Goal: Task Accomplishment & Management: Complete application form

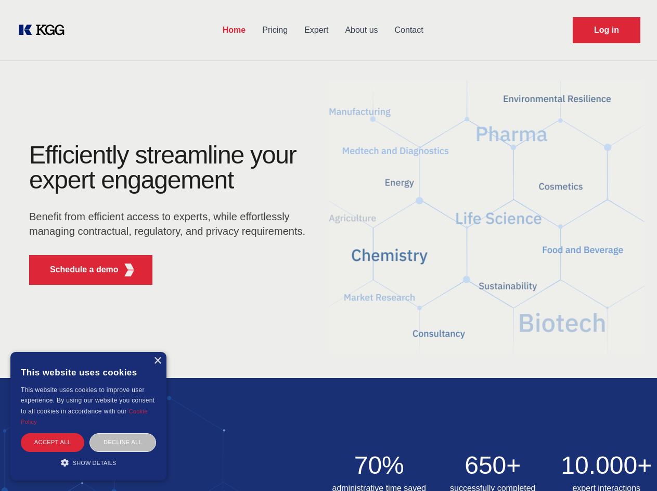
click at [328, 245] on div "Efficiently streamline your expert engagement Benefit from efficient access to …" at bounding box center [170, 218] width 317 height 150
click at [78, 270] on p "Schedule a demo" at bounding box center [84, 269] width 69 height 12
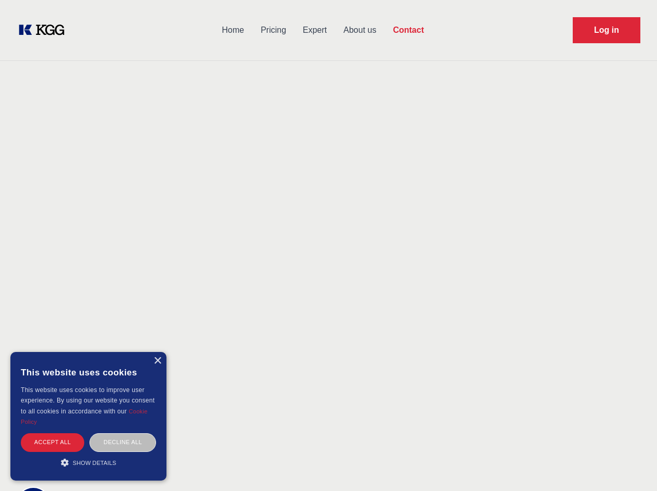
click at [157, 361] on div "× This website uses cookies This website uses cookies to improve user experienc…" at bounding box center [88, 416] width 156 height 129
click at [53, 442] on div "Accept all" at bounding box center [53, 442] width 64 height 18
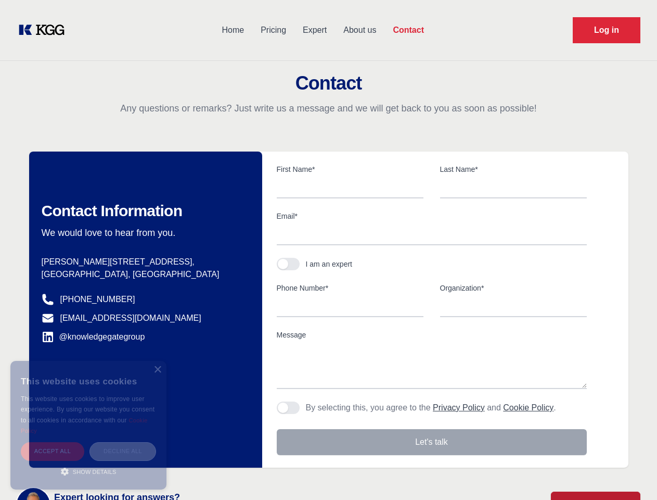
click at [123, 442] on div "Decline all" at bounding box center [123, 451] width 67 height 18
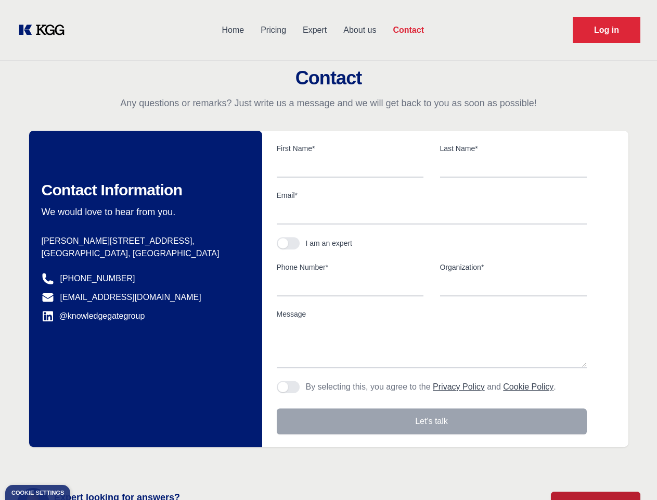
click at [88, 462] on main "Contact Any questions or remarks? Just write us a message and we will get back …" at bounding box center [328, 271] width 657 height 542
